Goal: Task Accomplishment & Management: Manage account settings

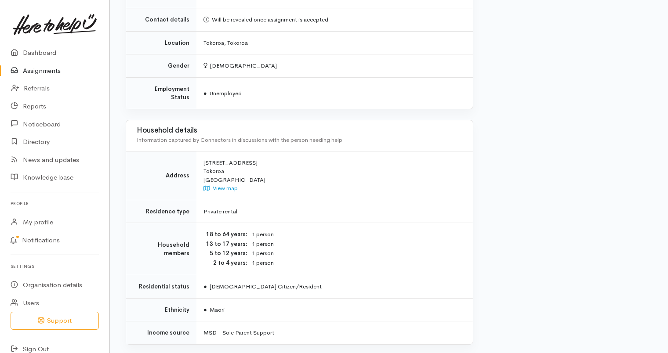
scroll to position [599, 0]
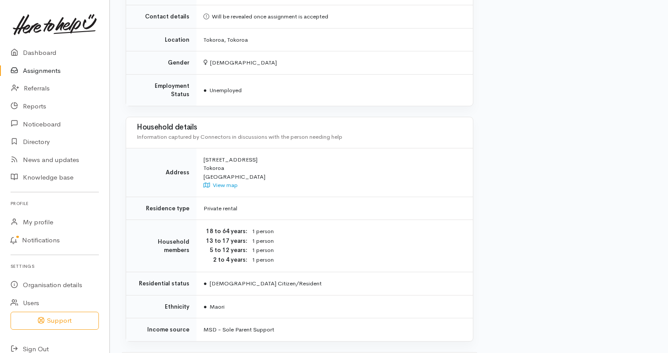
drag, startPoint x: 666, startPoint y: 305, endPoint x: 666, endPoint y: 325, distance: 20.2
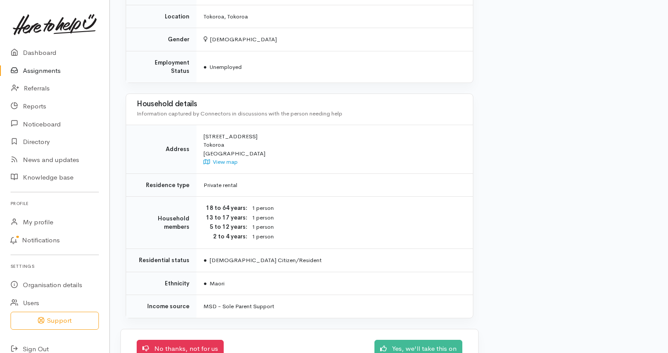
scroll to position [635, 0]
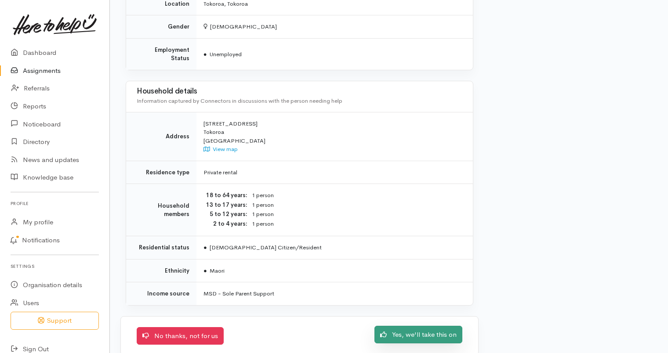
click at [439, 326] on link "Yes, we'll take this on" at bounding box center [418, 335] width 88 height 18
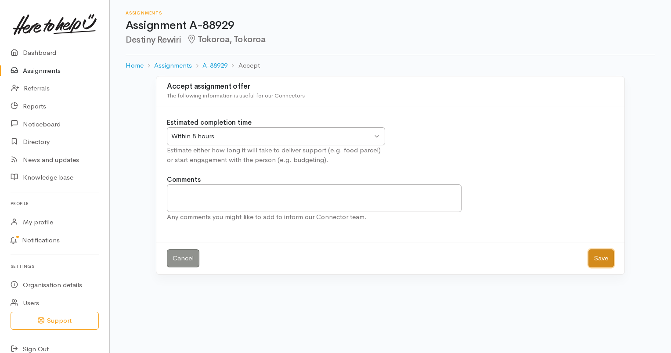
click at [599, 258] on button "Save" at bounding box center [601, 258] width 25 height 18
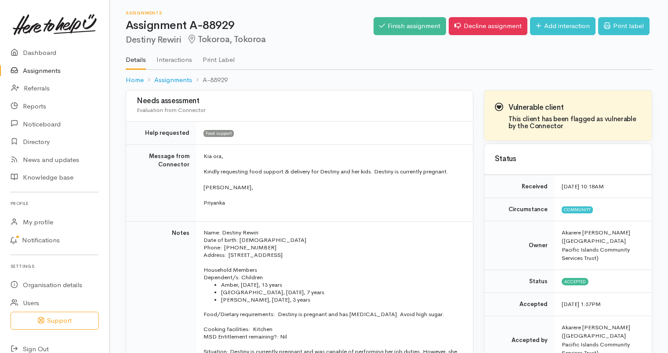
click at [43, 69] on link "Assignments" at bounding box center [54, 71] width 109 height 18
